Goal: Information Seeking & Learning: Learn about a topic

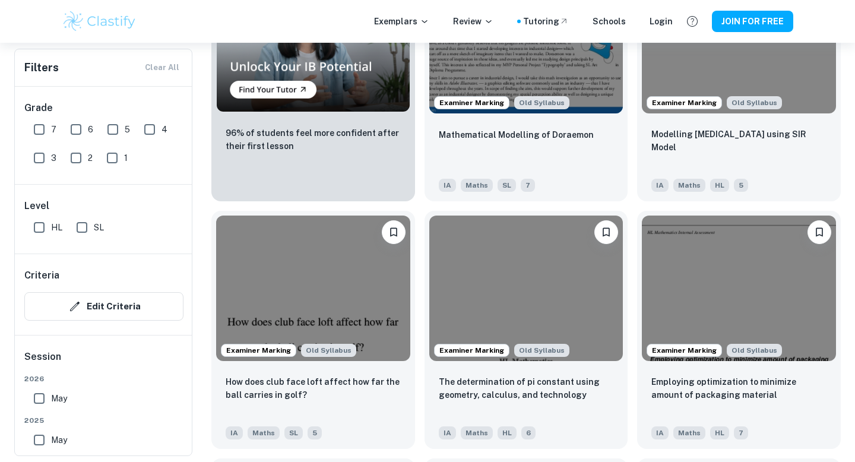
scroll to position [1058, 0]
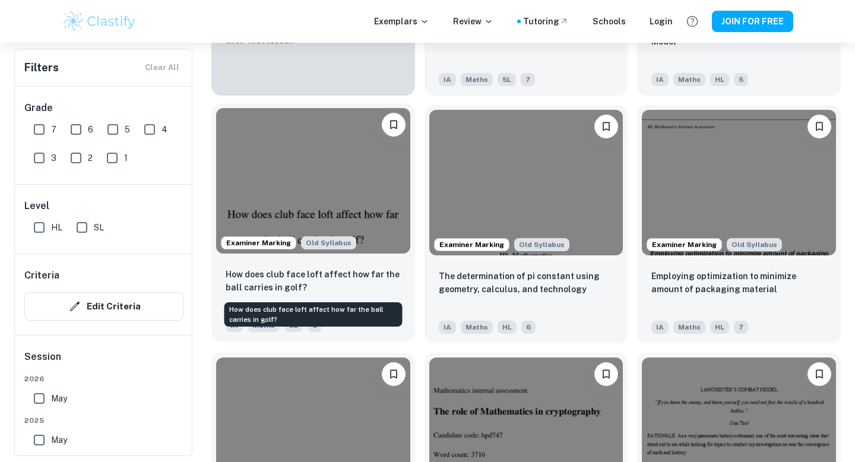
click at [270, 286] on p "How does club face loft affect how far the ball carries in golf?" at bounding box center [313, 281] width 175 height 26
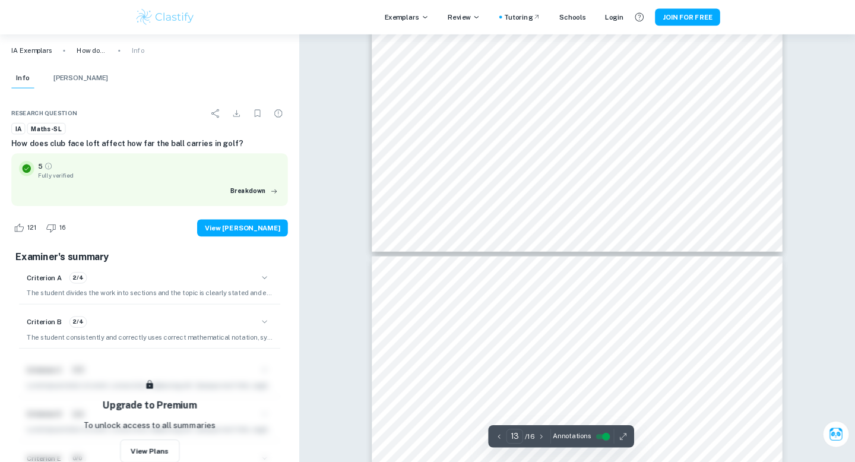
scroll to position [8758, 0]
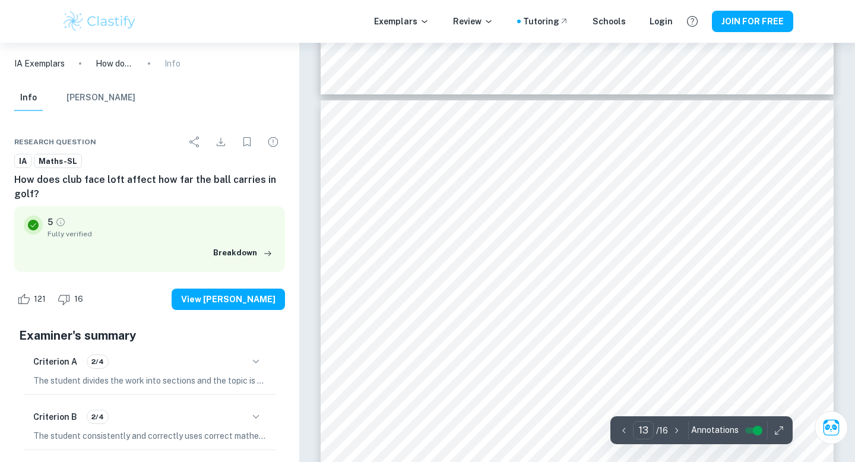
type input "14"
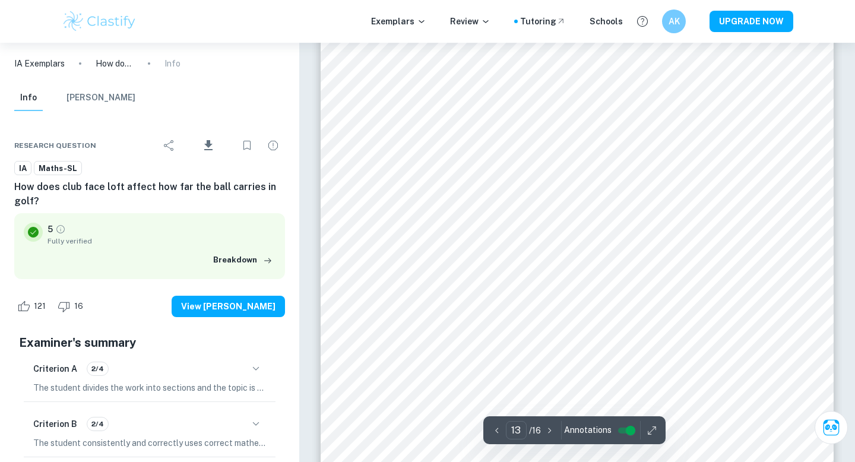
scroll to position [8368, 0]
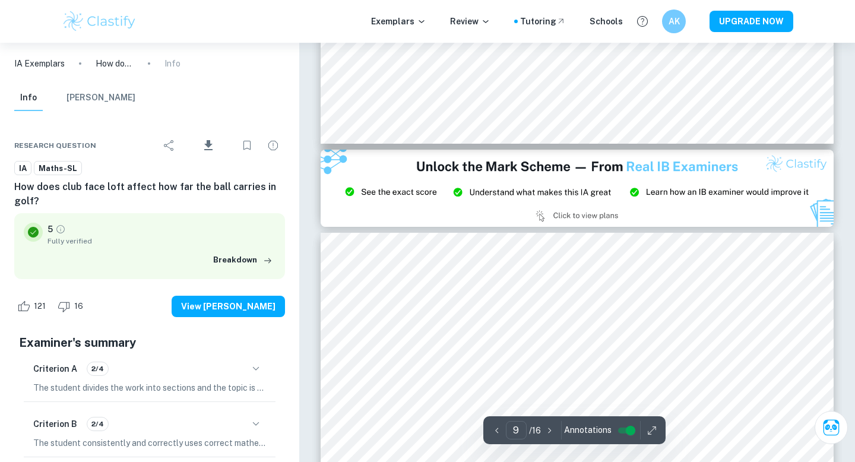
type input "8"
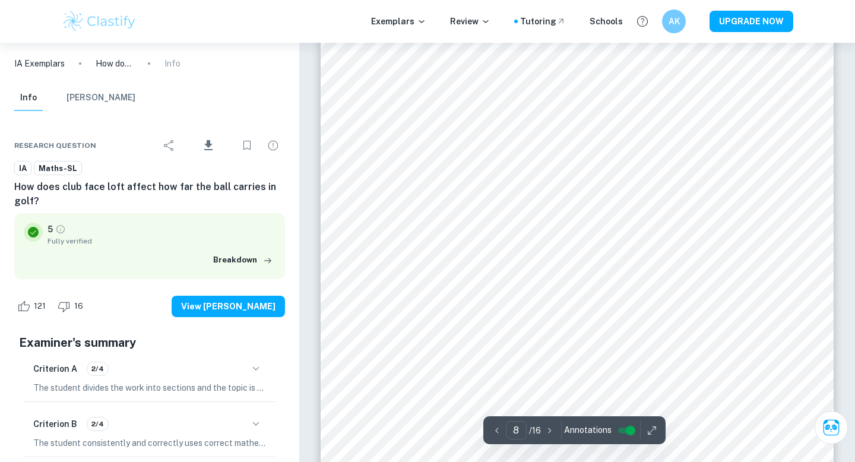
scroll to position [5000, 0]
